Goal: Transaction & Acquisition: Obtain resource

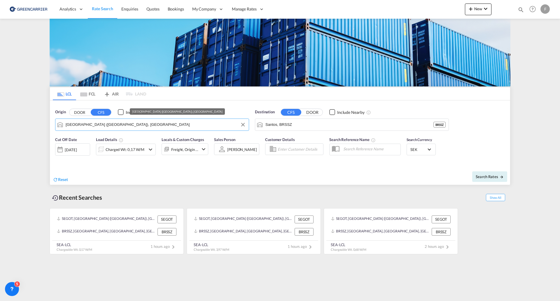
click at [130, 127] on input "[GEOGRAPHIC_DATA] ([GEOGRAPHIC_DATA]), [GEOGRAPHIC_DATA]" at bounding box center [156, 124] width 180 height 9
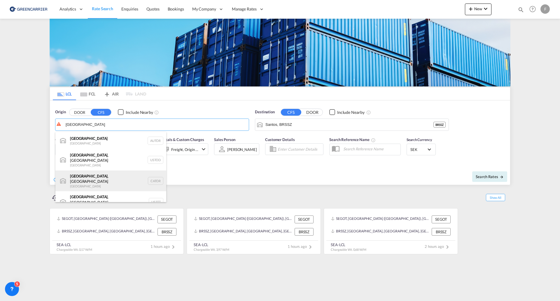
click at [92, 175] on div "[GEOGRAPHIC_DATA] , ON [GEOGRAPHIC_DATA] CATOR" at bounding box center [110, 180] width 111 height 21
type input "[GEOGRAPHIC_DATA], [GEOGRAPHIC_DATA], CATOR"
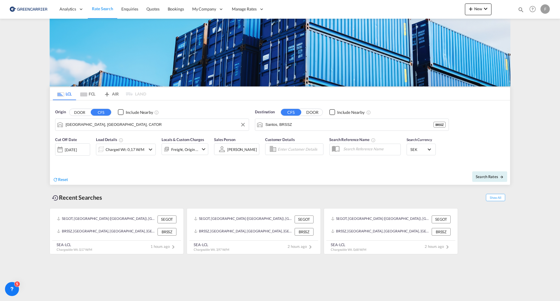
click at [311, 109] on button "DOOR" at bounding box center [312, 112] width 20 height 7
drag, startPoint x: 297, startPoint y: 111, endPoint x: 294, endPoint y: 112, distance: 3.3
click at [296, 111] on button "CFS" at bounding box center [291, 112] width 20 height 7
click at [283, 124] on body "Analytics Reports Dashboard Rate Search Enquiries Quotes Bookings" at bounding box center [280, 150] width 560 height 301
click at [289, 136] on div "Goth enburg ([GEOGRAPHIC_DATA]) [GEOGRAPHIC_DATA] SEGOT" at bounding box center [310, 141] width 111 height 18
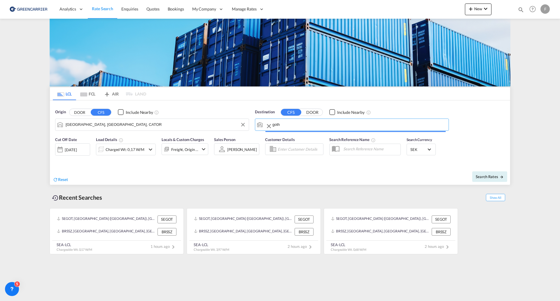
type input "[GEOGRAPHIC_DATA] ([GEOGRAPHIC_DATA]), [GEOGRAPHIC_DATA]"
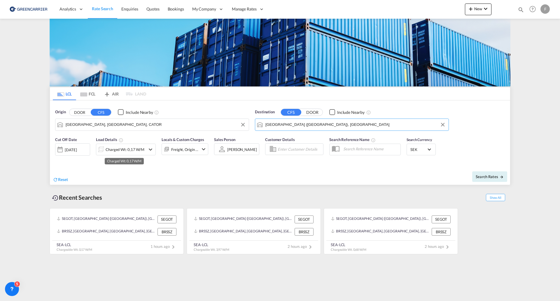
click at [128, 149] on div "Charged Wt: 0,17 W/M" at bounding box center [125, 149] width 39 height 8
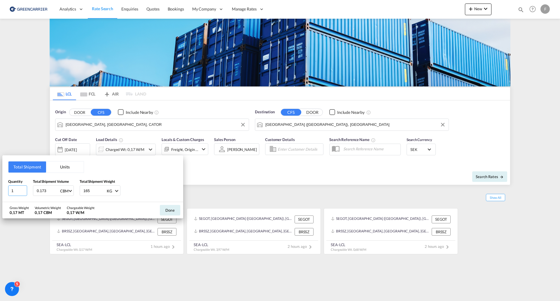
drag, startPoint x: 15, startPoint y: 191, endPoint x: -77, endPoint y: 179, distance: 93.4
click at [0, 179] on html "Analytics Reports Dashboard Rate Search Enquiries Quotes" at bounding box center [280, 150] width 560 height 301
type input "4"
type input "6.4"
click at [95, 190] on input "165" at bounding box center [94, 191] width 23 height 10
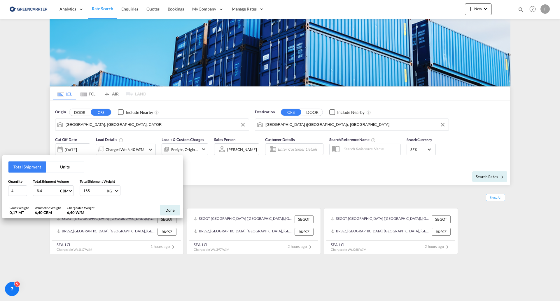
click at [94, 190] on input "165" at bounding box center [94, 191] width 23 height 10
type input "3500"
click at [167, 211] on button "Done" at bounding box center [170, 210] width 20 height 11
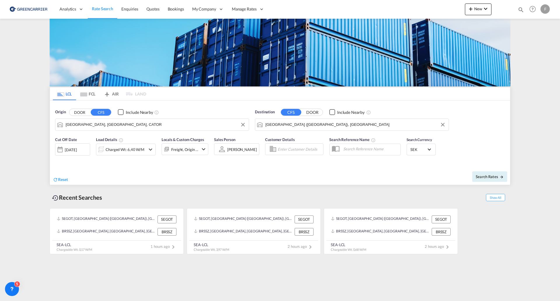
click at [306, 143] on md-input-container at bounding box center [294, 149] width 58 height 12
click at [303, 150] on input "Enter Customer Details" at bounding box center [300, 149] width 44 height 9
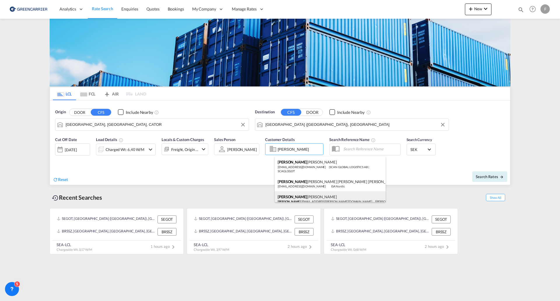
click at [303, 199] on div "[PERSON_NAME] .[EMAIL_ADDRESS][PERSON_NAME][DOMAIN_NAME] | [PERSON_NAME] AB | F…" at bounding box center [330, 200] width 111 height 19
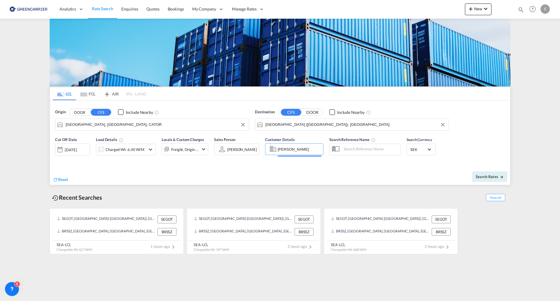
type input "[PERSON_NAME], [PERSON_NAME], [PERSON_NAME][EMAIL_ADDRESS][PERSON_NAME][DOMAIN_…"
click at [488, 177] on span "Search Rates" at bounding box center [490, 176] width 28 height 5
type input "CATOR to SEGOT / [DATE]"
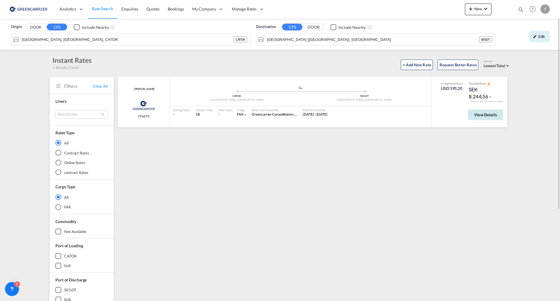
click at [492, 116] on span "View Details" at bounding box center [485, 114] width 23 height 5
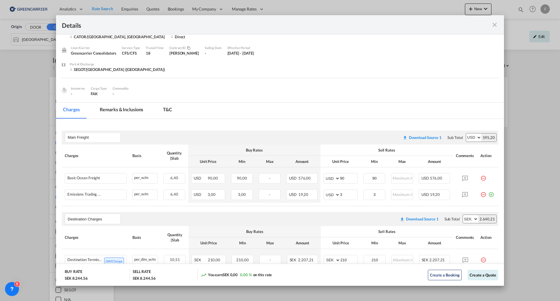
scroll to position [29, 0]
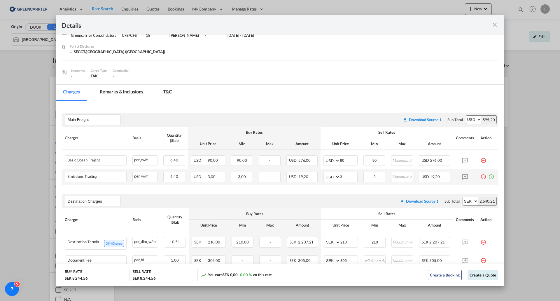
click at [488, 175] on md-icon "icon-plus-circle-outline green-400-fg" at bounding box center [491, 175] width 6 height 6
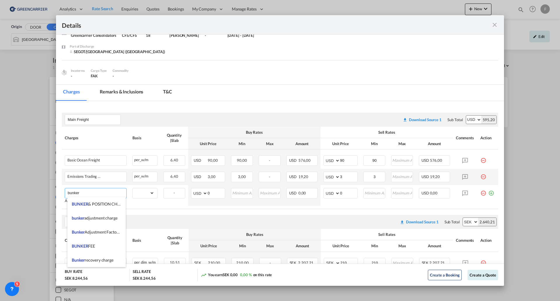
click at [94, 244] on span "BUNKER FEE" at bounding box center [83, 245] width 23 height 5
type input "BUNKER FEE"
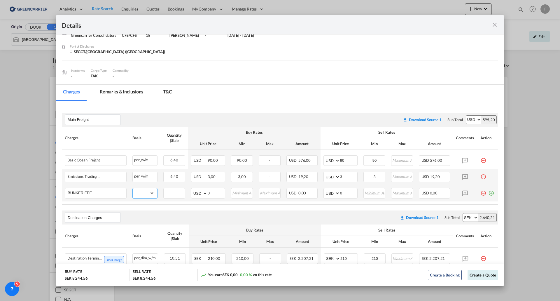
click at [149, 192] on select "gross_weight volumetric_weight per_shipment per_bl per_km per_hawb per_kg flat …" at bounding box center [144, 192] width 22 height 9
select select "per_w/m"
click at [133, 188] on select "gross_weight volumetric_weight per_shipment per_bl per_km per_hawb per_kg flat …" at bounding box center [144, 192] width 22 height 9
click at [343, 192] on input "0" at bounding box center [348, 192] width 17 height 9
click at [334, 193] on md-input-container "AED AFN ALL AMD ANG AOA ARS AUD AWG AZN BAM BBD BDT BGN BHD BIF BMD BND [PERSON…" at bounding box center [341, 193] width 34 height 11
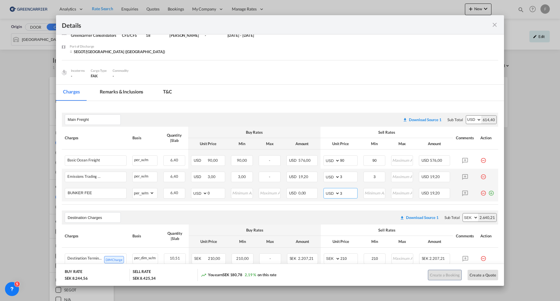
type input "3"
drag, startPoint x: 344, startPoint y: 193, endPoint x: 338, endPoint y: 193, distance: 5.8
click at [340, 193] on input "3" at bounding box center [348, 192] width 17 height 9
type input "10"
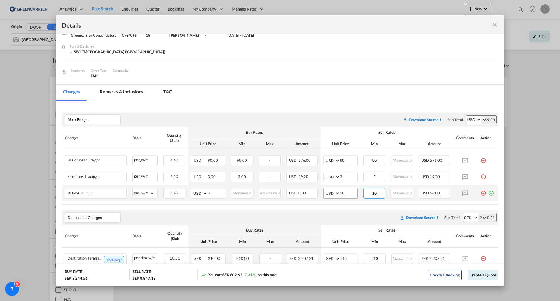
type input "10"
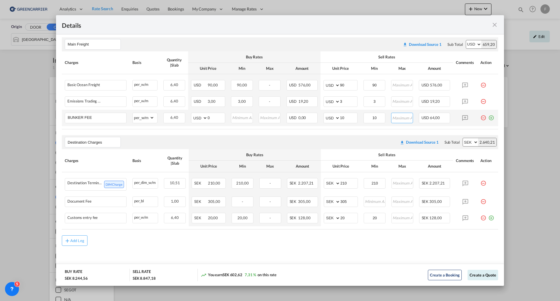
scroll to position [108, 0]
click at [76, 240] on div "Add Leg" at bounding box center [77, 241] width 14 height 4
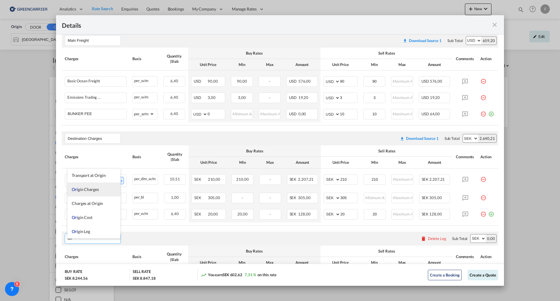
click at [90, 188] on span "Ori gin Charges" at bounding box center [85, 189] width 27 height 5
type input "Origin Charges"
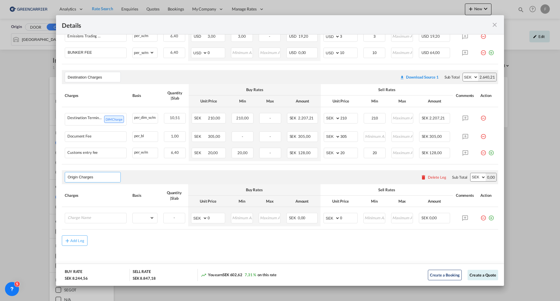
scroll to position [174, 0]
click at [104, 219] on input "Charge Name" at bounding box center [97, 217] width 59 height 9
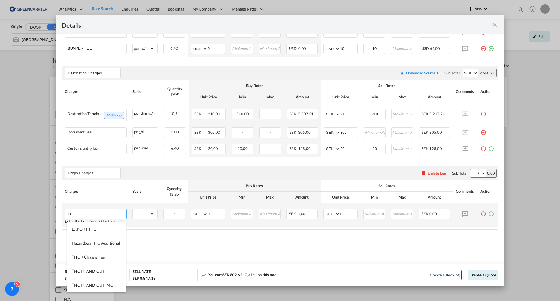
type input "t"
drag, startPoint x: 87, startPoint y: 219, endPoint x: 50, endPoint y: 219, distance: 36.2
click at [50, 219] on div "Details Port of [GEOGRAPHIC_DATA] CATOR/[GEOGRAPHIC_DATA], ON T/S Direct Liner/…" at bounding box center [280, 150] width 560 height 301
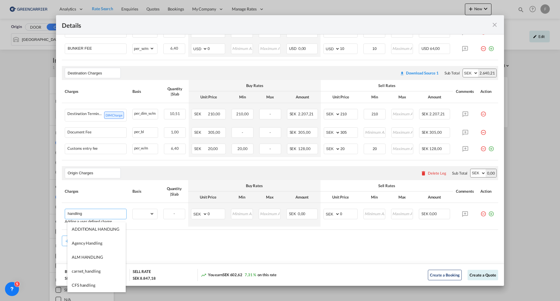
scroll to position [29, 0]
click at [90, 254] on span "CFS handling" at bounding box center [84, 255] width 24 height 5
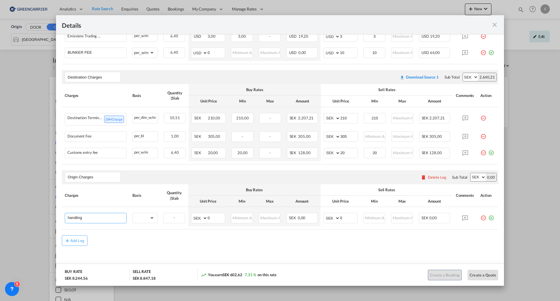
type input "CFS handling"
click at [147, 216] on select "gross_weight volumetric_weight per_shipment per_bl per_km per_hawb per_kg flat …" at bounding box center [144, 217] width 22 height 9
select select "per_w/m"
click at [133, 213] on select "gross_weight volumetric_weight per_shipment per_bl per_km per_hawb per_kg flat …" at bounding box center [144, 217] width 22 height 9
click at [290, 221] on div "SEK 0,00" at bounding box center [302, 218] width 31 height 11
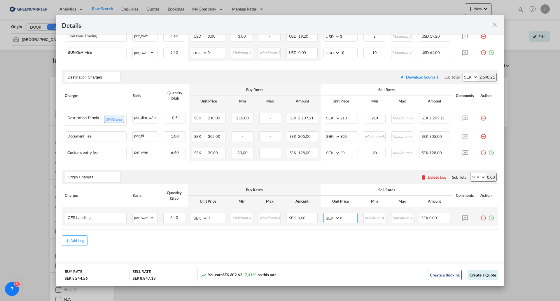
click at [331, 217] on select "AED AFN ALL AMD ANG AOA ARS AUD AWG AZN BAM BBD BDT BGN BHD BIF BMD BND [PERSON…" at bounding box center [332, 218] width 15 height 8
select select "string:USD"
click at [325, 214] on select "AED AFN ALL AMD ANG AOA ARS AUD AWG AZN BAM BBD BDT BGN BHD BIF BMD BND [PERSON…" at bounding box center [332, 218] width 15 height 8
click at [342, 216] on input "0" at bounding box center [348, 217] width 17 height 9
drag, startPoint x: 344, startPoint y: 219, endPoint x: 296, endPoint y: 214, distance: 48.0
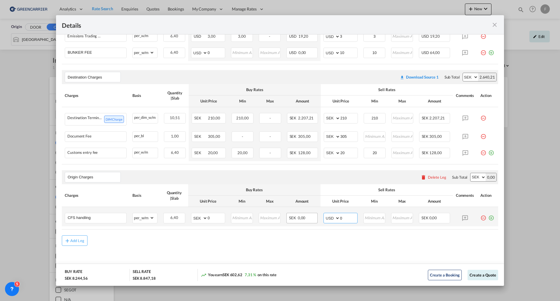
click at [296, 214] on tr "CFS handling Please Enter Already Exists gross_weight volumetric_weight per_shi…" at bounding box center [280, 216] width 437 height 19
type input "8"
click at [488, 219] on md-icon "icon-plus-circle-outline green-400-fg" at bounding box center [491, 216] width 6 height 6
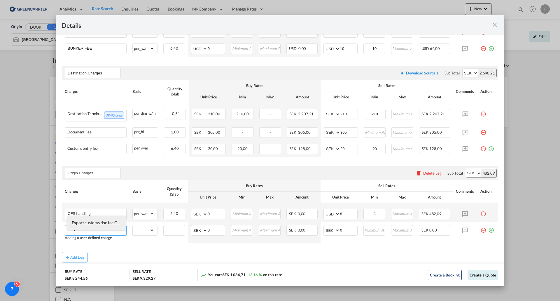
click at [106, 223] on span "Export customs doc fee CERS form" at bounding box center [103, 222] width 62 height 5
type input "Export customs doc fee CERS form"
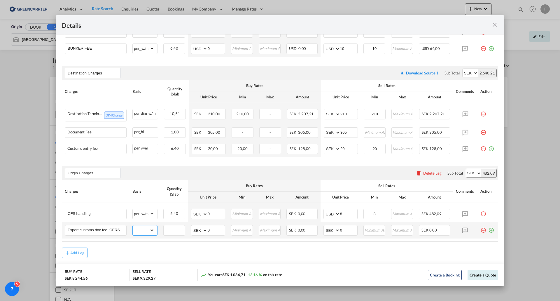
click at [146, 235] on select "gross_weight volumetric_weight per_shipment per_bl per_km per_hawb per_kg flat …" at bounding box center [144, 229] width 22 height 9
select select "per_shipment"
click at [133, 230] on select "gross_weight volumetric_weight per_shipment per_bl per_km per_hawb per_kg flat …" at bounding box center [144, 229] width 22 height 9
click at [328, 234] on select "AED AFN ALL AMD ANG AOA ARS AUD AWG AZN BAM BBD BDT BGN BHD BIF BMD BND [PERSON…" at bounding box center [332, 230] width 15 height 8
select select "string:USD"
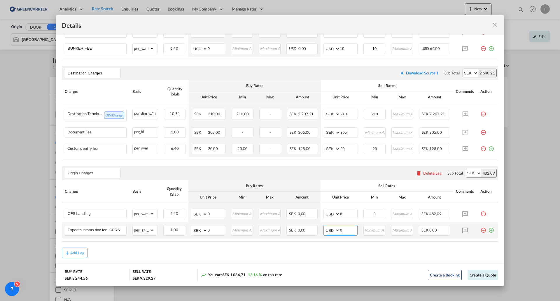
click at [325, 231] on select "AED AFN ALL AMD ANG AOA ARS AUD AWG AZN BAM BBD BDT BGN BHD BIF BMD BND [PERSON…" at bounding box center [332, 230] width 15 height 8
click at [344, 234] on input "0" at bounding box center [348, 229] width 17 height 9
drag, startPoint x: 345, startPoint y: 234, endPoint x: 313, endPoint y: 228, distance: 33.0
click at [312, 228] on tr "Export customs doc fee CERS form Please Enter Already Exists gross_weight volum…" at bounding box center [280, 230] width 437 height 16
type input "150"
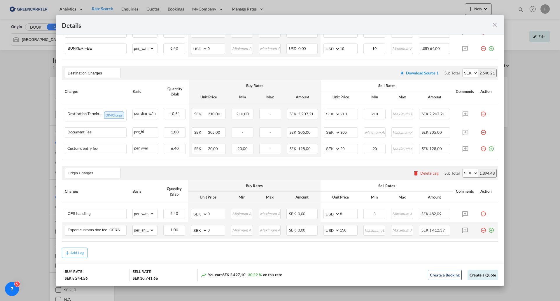
click at [488, 231] on md-icon "icon-plus-circle-outline green-400-fg" at bounding box center [491, 228] width 6 height 6
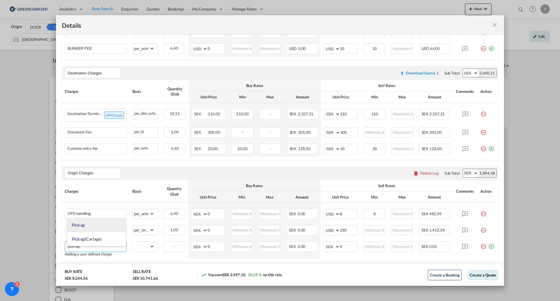
click at [93, 225] on li "Pick up" at bounding box center [96, 225] width 58 height 14
type input "Pick up"
click at [151, 251] on select "gross_weight volumetric_weight per_shipment per_bl per_km per_hawb per_kg flat …" at bounding box center [144, 246] width 22 height 9
select select "per_shipment"
click at [133, 246] on select "gross_weight volumetric_weight per_shipment per_bl per_km per_hawb per_kg flat …" at bounding box center [144, 246] width 22 height 9
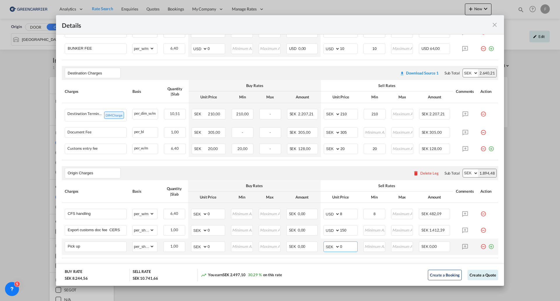
click at [328, 251] on select "AED AFN ALL AMD ANG AOA ARS AUD AWG AZN BAM BBD BDT BGN BHD BIF BMD BND [PERSON…" at bounding box center [332, 246] width 15 height 8
select select "string:USD"
click at [325, 247] on select "AED AFN ALL AMD ANG AOA ARS AUD AWG AZN BAM BBD BDT BGN BHD BIF BMD BND [PERSON…" at bounding box center [332, 246] width 15 height 8
click at [344, 250] on input "0" at bounding box center [348, 246] width 17 height 9
drag, startPoint x: 348, startPoint y: 251, endPoint x: 322, endPoint y: 247, distance: 26.2
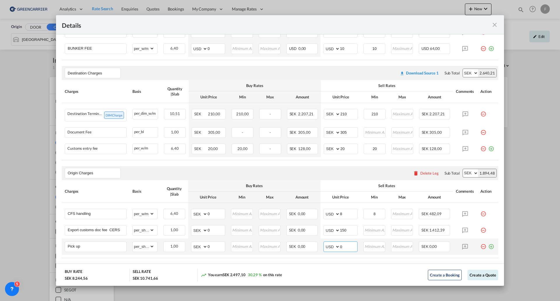
click at [324, 247] on md-input-container "AED AFN ALL AMD ANG AOA ARS AUD AWG AZN BAM BBD BDT BGN BHD BIF BMD BND [PERSON…" at bounding box center [341, 246] width 34 height 11
type input "290"
drag, startPoint x: 487, startPoint y: 251, endPoint x: 470, endPoint y: 247, distance: 16.8
click at [488, 247] on md-icon "icon-plus-circle-outline green-400-fg" at bounding box center [491, 244] width 6 height 6
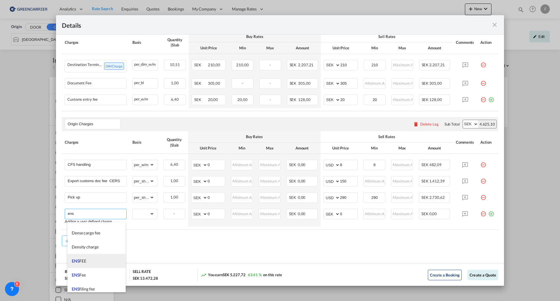
scroll to position [146, 0]
click at [86, 252] on span "ENS FEE" at bounding box center [79, 251] width 14 height 5
type input "ENS FEE"
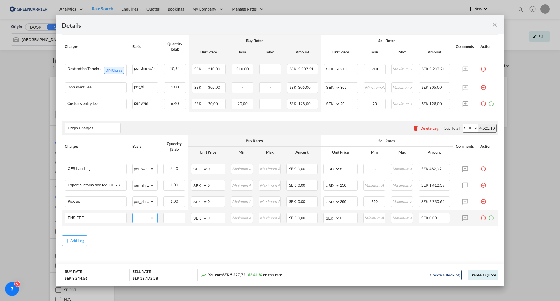
click at [151, 218] on select "gross_weight volumetric_weight per_shipment per_bl per_km per_hawb per_kg flat …" at bounding box center [144, 217] width 22 height 9
select select "per_shipment"
click at [133, 213] on select "gross_weight volumetric_weight per_shipment per_bl per_km per_hawb per_kg flat …" at bounding box center [144, 217] width 22 height 9
click at [331, 217] on select "AED AFN ALL AMD ANG AOA ARS AUD AWG AZN BAM BBD BDT BGN BHD BIF BMD BND [PERSON…" at bounding box center [332, 218] width 15 height 8
select select "string:USD"
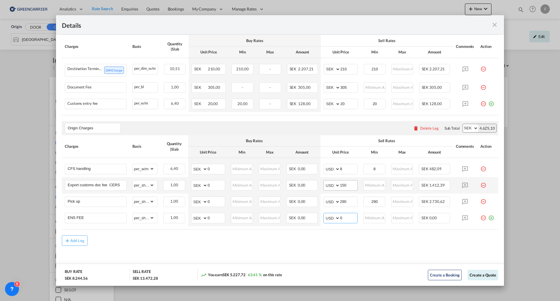
click at [325, 214] on select "AED AFN ALL AMD ANG AOA ARS AUD AWG AZN BAM BBD BDT BGN BHD BIF BMD BND [PERSON…" at bounding box center [332, 218] width 15 height 8
drag, startPoint x: 345, startPoint y: 215, endPoint x: 293, endPoint y: 215, distance: 52.5
click at [293, 215] on tr "ENS FEE Please Enter Already Exists gross_weight volumetric_weight per_shipment…" at bounding box center [280, 218] width 437 height 16
type input "25"
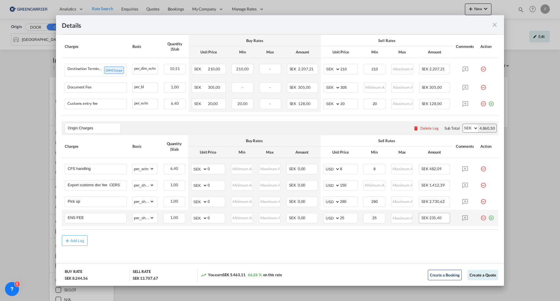
drag, startPoint x: 485, startPoint y: 218, endPoint x: 427, endPoint y: 222, distance: 58.8
click at [488, 218] on md-icon "icon-plus-circle-outline green-400-fg" at bounding box center [491, 216] width 6 height 6
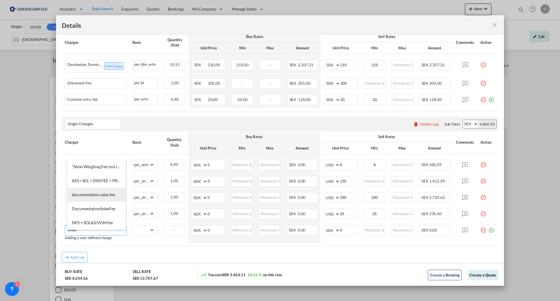
scroll to position [29, 0]
click at [102, 221] on span "Solas / VGM Submission - CG" at bounding box center [97, 221] width 51 height 5
type input "Solas / VGM Submission - CG"
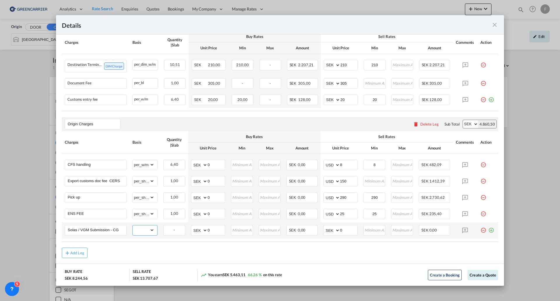
click at [151, 234] on select "gross_weight volumetric_weight per_shipment per_bl per_km per_hawb per_kg flat …" at bounding box center [144, 229] width 22 height 9
select select "per_shipment"
click at [133, 230] on select "gross_weight volumetric_weight per_shipment per_bl per_km per_hawb per_kg flat …" at bounding box center [144, 229] width 22 height 9
click at [328, 234] on select "AED AFN ALL AMD ANG AOA ARS AUD AWG AZN BAM BBD BDT BGN BHD BIF BMD BND [PERSON…" at bounding box center [332, 230] width 15 height 8
select select "string:USD"
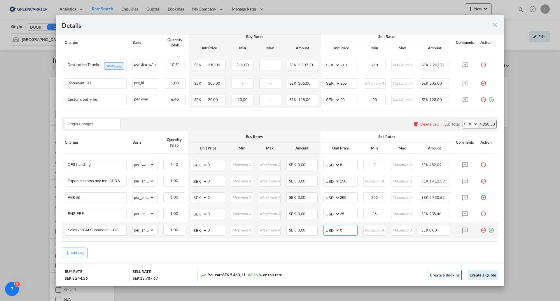
click at [325, 231] on select "AED AFN ALL AMD ANG AOA ARS AUD AWG AZN BAM BBD BDT BGN BHD BIF BMD BND [PERSON…" at bounding box center [332, 230] width 15 height 8
drag, startPoint x: 342, startPoint y: 233, endPoint x: 303, endPoint y: 231, distance: 38.9
click at [308, 232] on tr "Solas / VGM Submission - CG Please Enter Already Exists gross_weight volumetric…" at bounding box center [280, 230] width 437 height 16
type input "10"
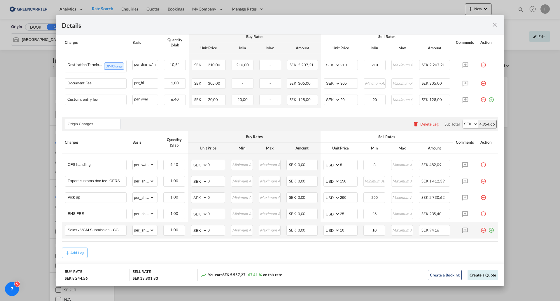
click at [488, 231] on md-icon "icon-plus-circle-outline green-400-fg" at bounding box center [491, 228] width 6 height 6
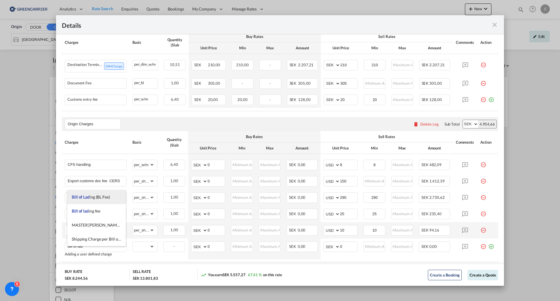
drag, startPoint x: 109, startPoint y: 198, endPoint x: 111, endPoint y: 200, distance: 3.5
click at [109, 198] on span "Bill of Lad ing (BL Fee)" at bounding box center [91, 196] width 38 height 5
type input "Bill of Lading (BL Fee)"
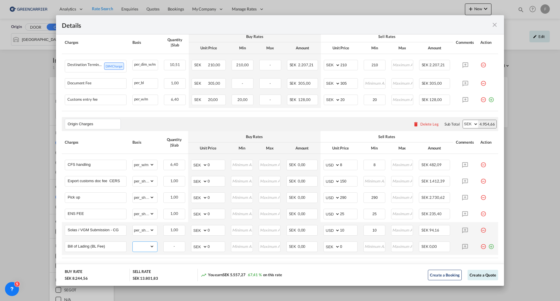
click at [150, 250] on select "gross_weight volumetric_weight per_shipment per_bl per_km per_hawb per_kg flat …" at bounding box center [144, 246] width 22 height 9
select select "per_shipment"
click at [133, 246] on select "gross_weight volumetric_weight per_shipment per_bl per_km per_hawb per_kg flat …" at bounding box center [144, 246] width 22 height 9
click at [325, 251] on select "AED AFN ALL AMD ANG AOA ARS AUD AWG AZN BAM BBD BDT BGN BHD BIF BMD BND [PERSON…" at bounding box center [332, 246] width 15 height 8
select select "string:USD"
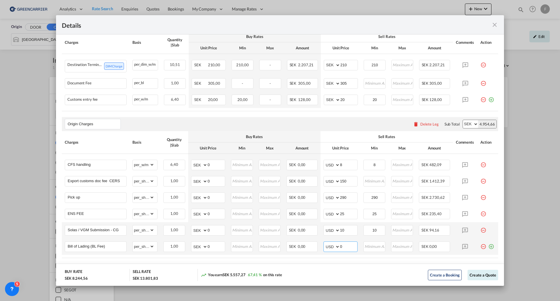
click at [325, 247] on select "AED AFN ALL AMD ANG AOA ARS AUD AWG AZN BAM BBD BDT BGN BHD BIF BMD BND [PERSON…" at bounding box center [332, 246] width 15 height 8
click at [340, 250] on input "0" at bounding box center [348, 246] width 17 height 9
drag, startPoint x: 344, startPoint y: 251, endPoint x: 321, endPoint y: 247, distance: 23.6
click at [324, 247] on md-input-container "AED AFN ALL AMD ANG AOA ARS AUD AWG AZN BAM BBD BDT BGN BHD BIF BMD BND [PERSON…" at bounding box center [341, 246] width 34 height 11
type input "50"
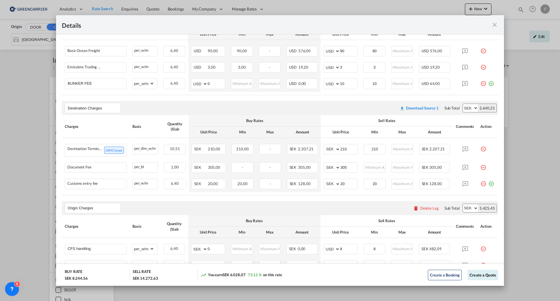
scroll to position [109, 0]
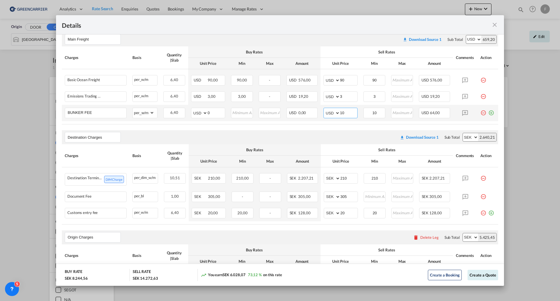
click at [350, 111] on input "10" at bounding box center [348, 112] width 17 height 9
click at [340, 113] on input "10" at bounding box center [348, 112] width 17 height 9
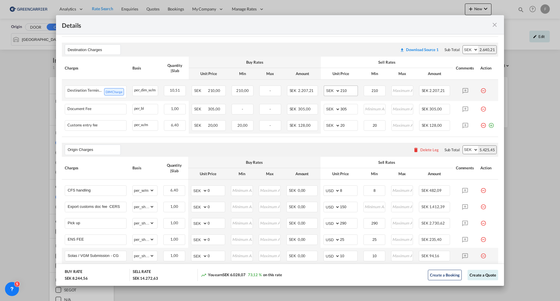
scroll to position [226, 0]
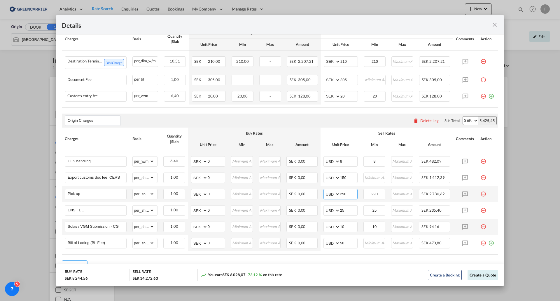
click at [347, 198] on input "290" at bounding box center [348, 193] width 17 height 9
drag, startPoint x: 349, startPoint y: 199, endPoint x: 338, endPoint y: 199, distance: 10.8
click at [340, 198] on input "290" at bounding box center [348, 193] width 17 height 9
type input "295"
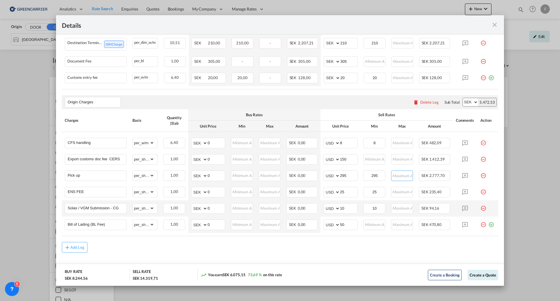
scroll to position [255, 0]
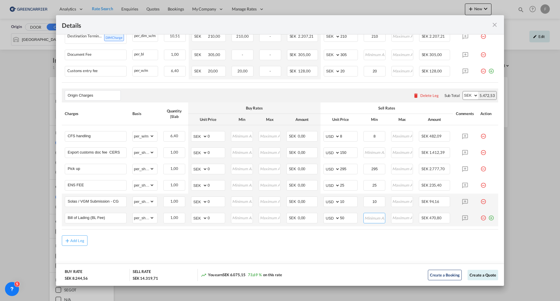
click at [370, 218] on input "Port of ..." at bounding box center [374, 217] width 21 height 9
type input "50"
click at [483, 274] on button "Create a Quote" at bounding box center [483, 275] width 31 height 11
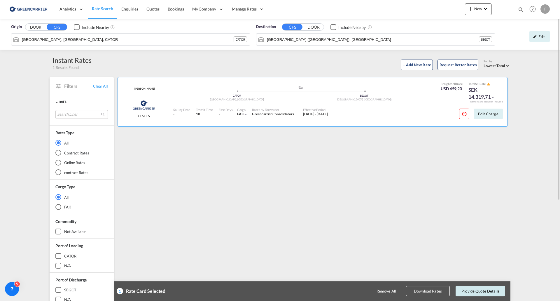
click at [485, 289] on button "Provide Quote Details" at bounding box center [481, 291] width 50 height 11
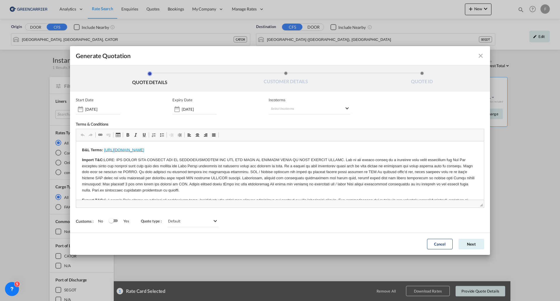
scroll to position [0, 0]
click at [294, 107] on md-select "Select Incoterms CFR - export Cost and Freight CPT - import Carrier Paid to DDP…" at bounding box center [310, 109] width 82 height 11
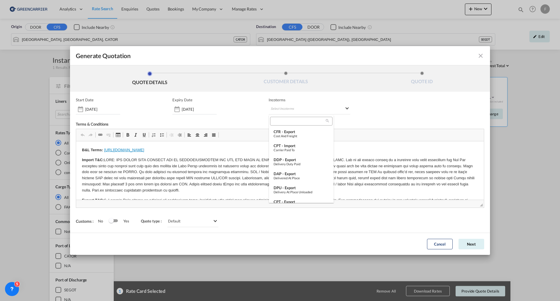
click at [290, 120] on input "search" at bounding box center [299, 120] width 54 height 5
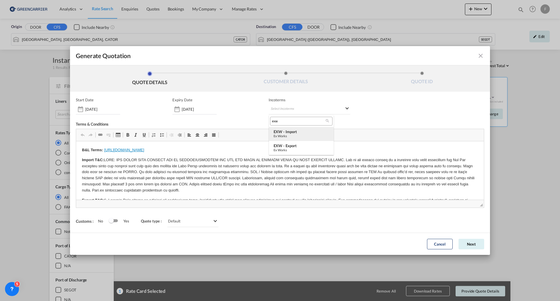
type input "exw"
click at [286, 132] on div "EXW - import" at bounding box center [301, 131] width 55 height 5
click at [474, 243] on button "Next" at bounding box center [472, 244] width 26 height 11
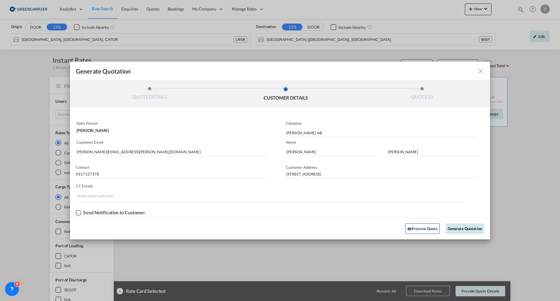
click at [467, 229] on button "Generate Quotation" at bounding box center [465, 228] width 39 height 11
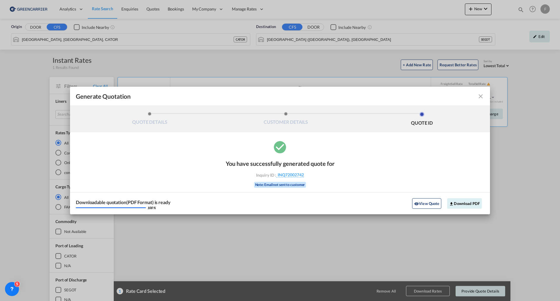
click at [310, 173] on div "Inquiry ID : INQ72002742" at bounding box center [280, 174] width 68 height 5
drag, startPoint x: 309, startPoint y: 173, endPoint x: 278, endPoint y: 177, distance: 31.0
click at [278, 177] on div "You have successfully generated quote for Inquiry ID : INQ72002742 Note: Email …" at bounding box center [280, 173] width 109 height 38
copy span "INQ72002742"
click at [463, 203] on button "Download PDF" at bounding box center [464, 203] width 35 height 11
